Goal: Task Accomplishment & Management: Manage account settings

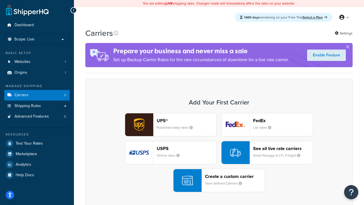
click at [219, 152] on div "UPS® Published daily rates FedEx List rates USPS Online rates See all live rate…" at bounding box center [218, 152] width 255 height 79
click at [283, 120] on header "FedEx" at bounding box center [283, 120] width 60 height 5
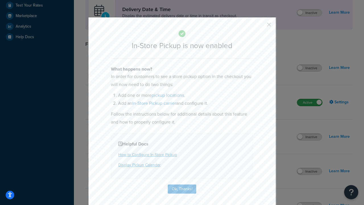
scroll to position [159, 0]
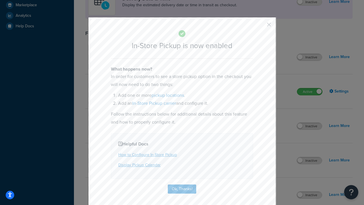
click at [260, 26] on button "button" at bounding box center [260, 26] width 1 height 1
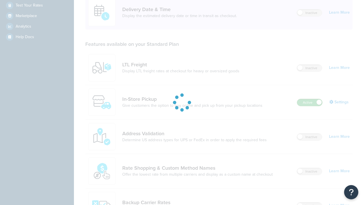
click at [310, 99] on label "Active" at bounding box center [309, 102] width 25 height 7
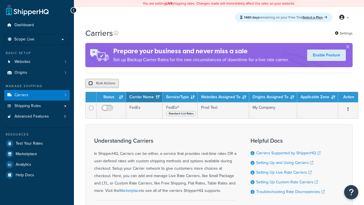
click at [90, 83] on input "checkbox" at bounding box center [90, 83] width 4 height 4
checkbox input "true"
click at [0, 0] on button "Delete" at bounding box center [0, 0] width 0 height 0
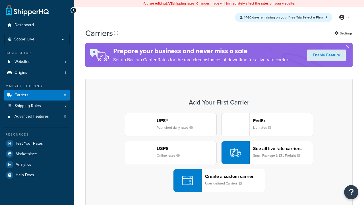
click at [219, 152] on div "UPS® Published daily rates FedEx List rates USPS Online rates See all live rate…" at bounding box center [218, 152] width 255 height 79
click at [219, 180] on div "Create a custom carrier User-defined Carriers" at bounding box center [235, 180] width 60 height 14
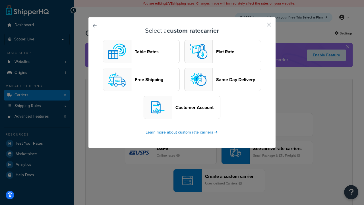
click at [141, 51] on header "Table Rates" at bounding box center [157, 51] width 45 height 5
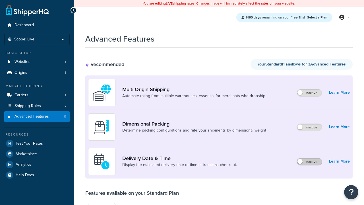
click at [309, 161] on label "Inactive" at bounding box center [309, 161] width 25 height 7
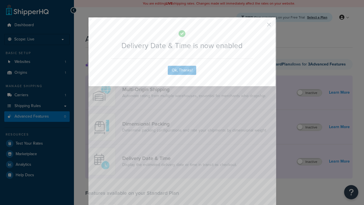
click at [260, 26] on button "button" at bounding box center [260, 26] width 1 height 1
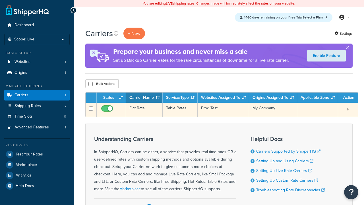
click at [144, 110] on td "Flat Rate" at bounding box center [144, 110] width 37 height 14
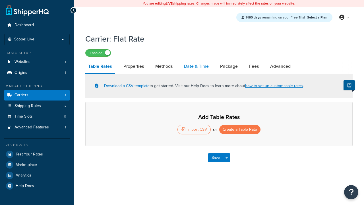
click at [196, 67] on link "Date & Time" at bounding box center [196, 66] width 30 height 14
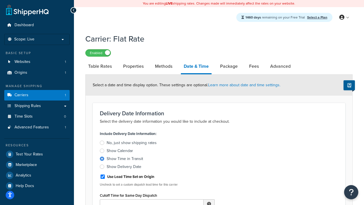
click at [125, 159] on div "Show Time in Transit" at bounding box center [125, 159] width 36 height 6
click at [0, 0] on input "Show Time in Transit" at bounding box center [0, 0] width 0 height 0
type input "11:00 AM"
type input "5"
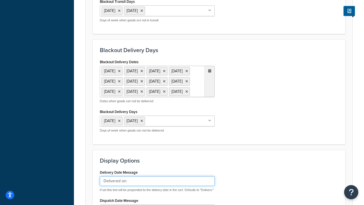
type input "Delivered on:"
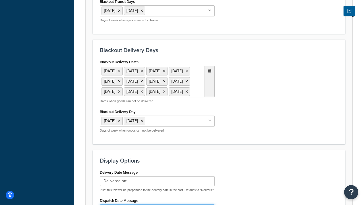
type input "Default Dispatch Message"
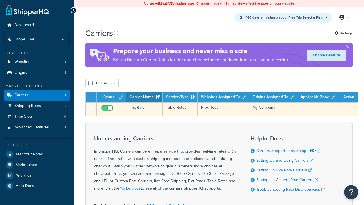
click at [144, 109] on td "Flat Rate" at bounding box center [144, 109] width 37 height 14
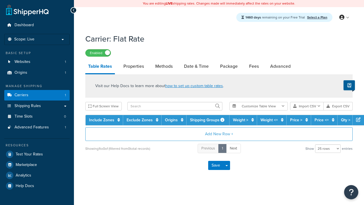
select select "25"
click at [196, 67] on link "Date & Time" at bounding box center [196, 66] width 30 height 14
